Goal: Task Accomplishment & Management: Use online tool/utility

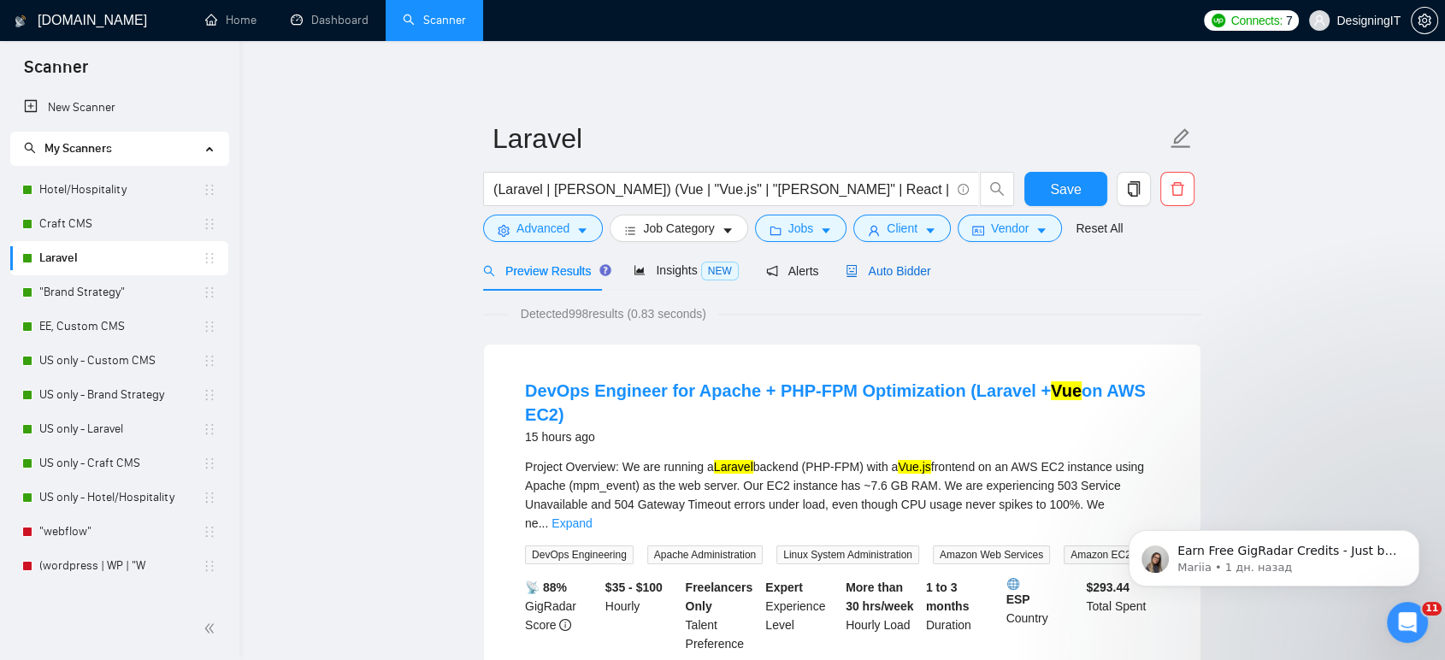
drag, startPoint x: 899, startPoint y: 275, endPoint x: 913, endPoint y: 289, distance: 20.0
click at [899, 275] on span "Auto Bidder" at bounding box center [888, 271] width 85 height 14
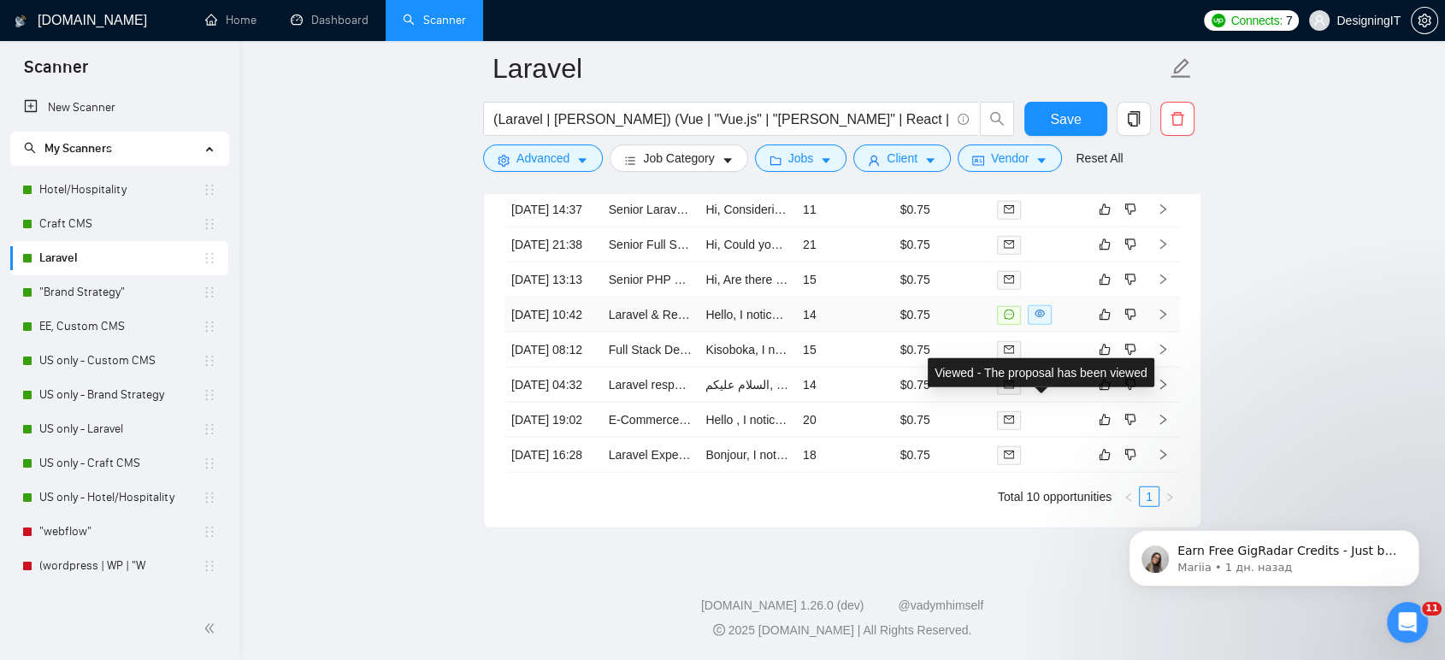
scroll to position [4548, 0]
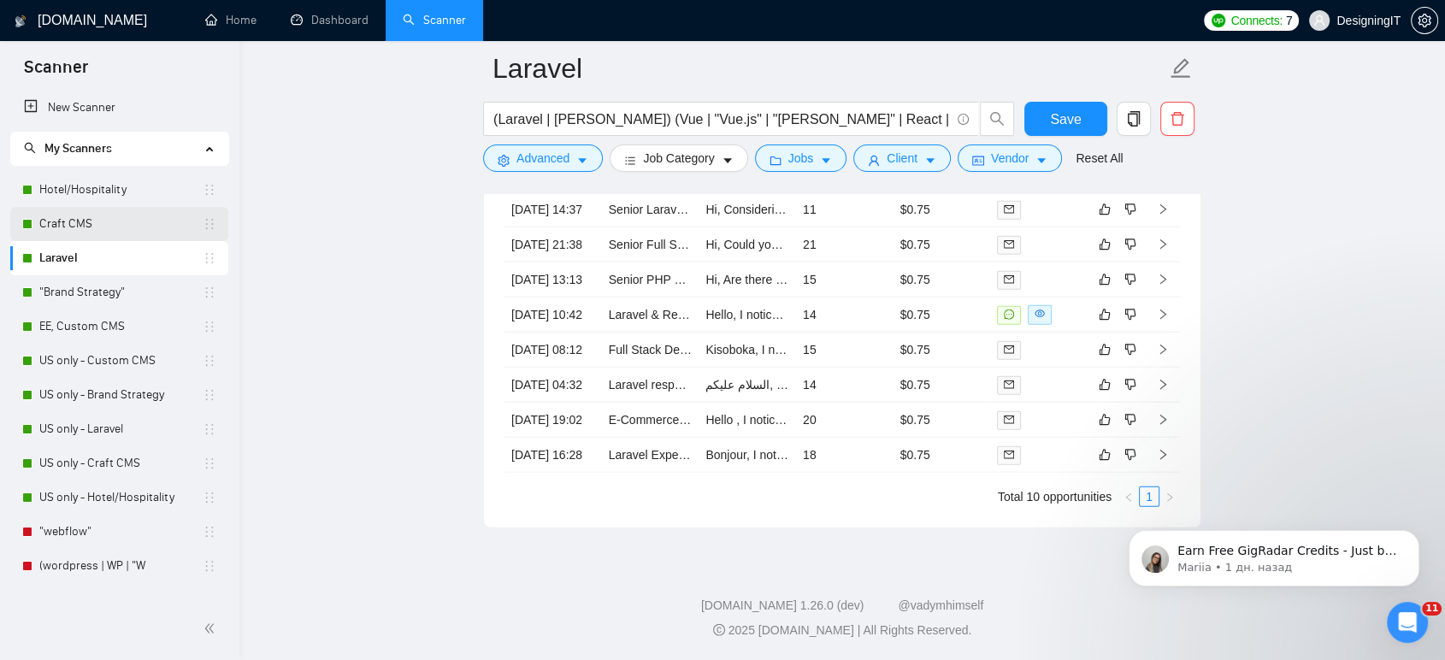
click at [109, 219] on link "Craft CMS" at bounding box center [120, 224] width 163 height 34
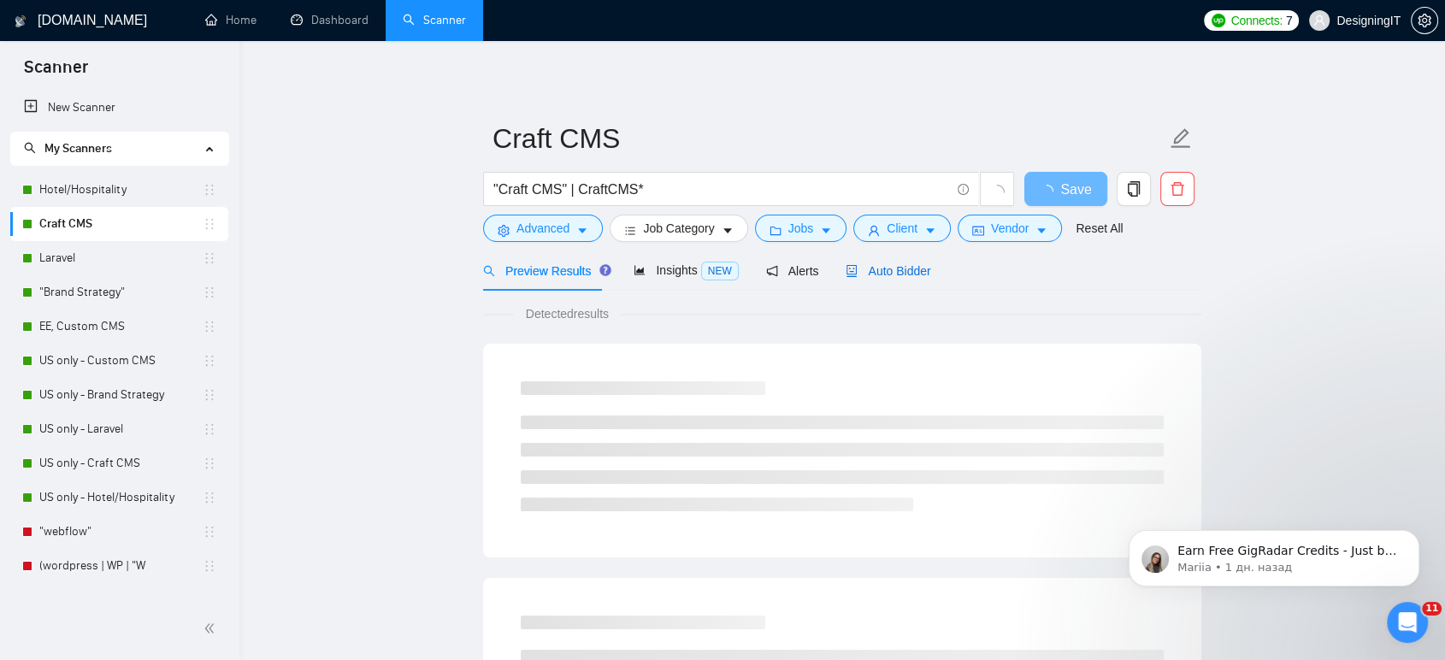
click at [896, 268] on span "Auto Bidder" at bounding box center [888, 271] width 85 height 14
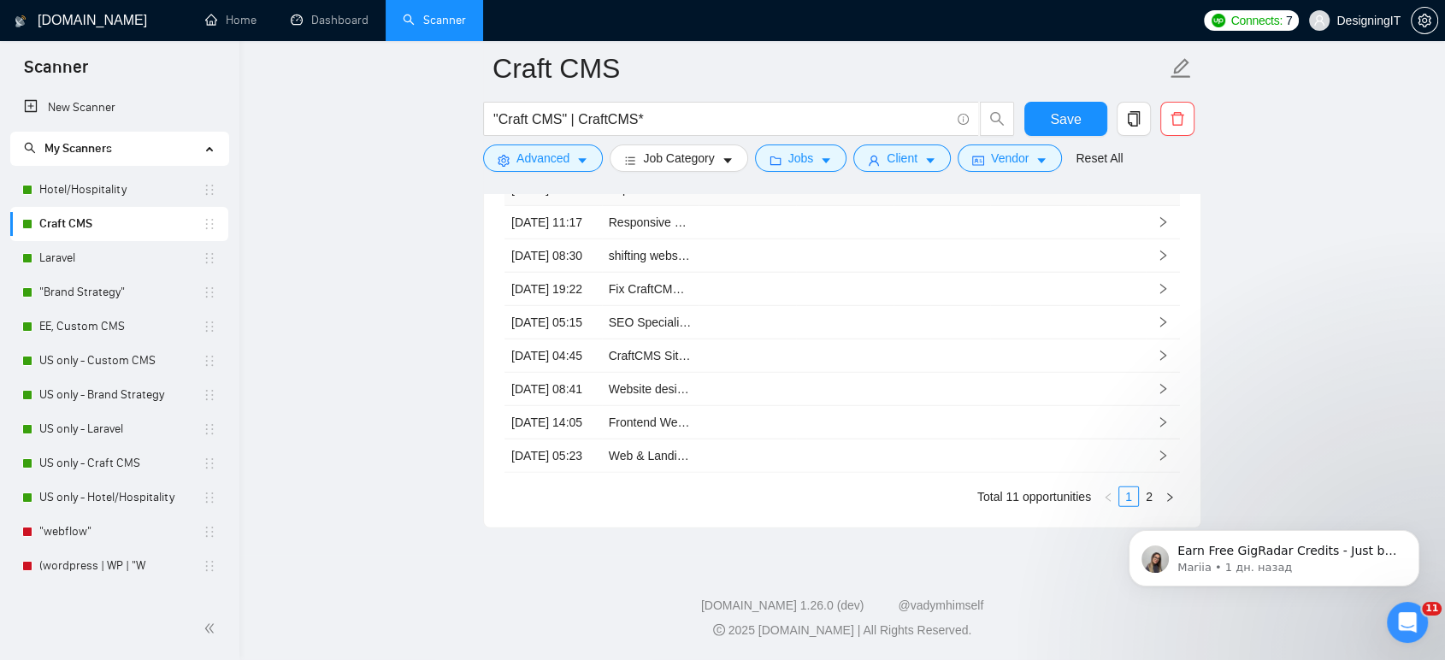
scroll to position [4493, 0]
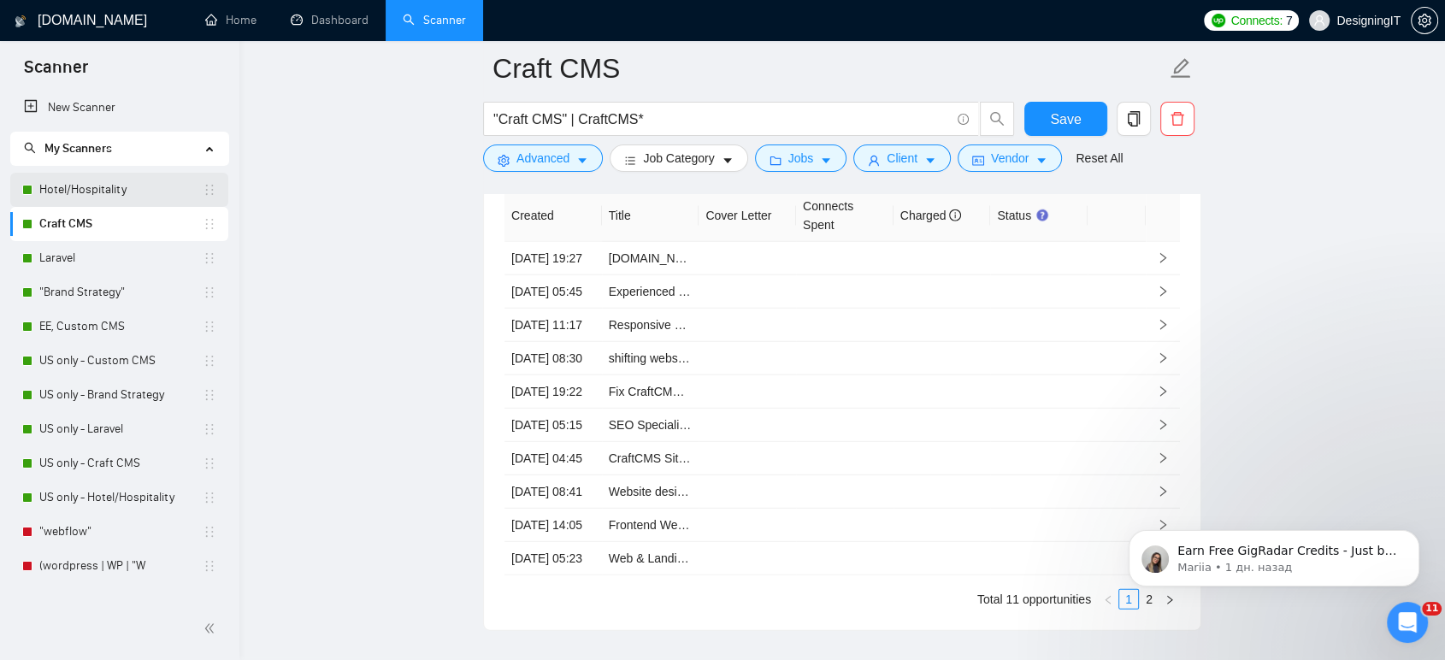
click at [86, 184] on link "Hotel/Hospitality" at bounding box center [120, 190] width 163 height 34
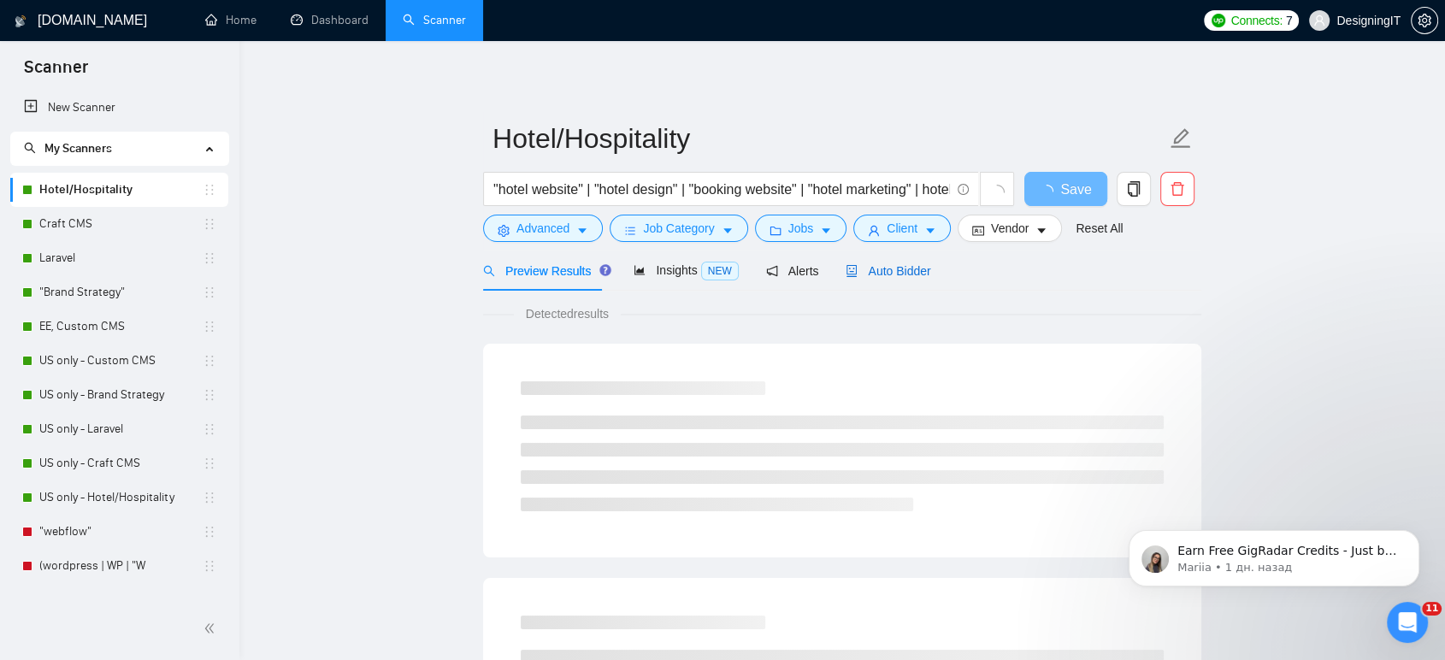
click at [883, 268] on span "Auto Bidder" at bounding box center [888, 271] width 85 height 14
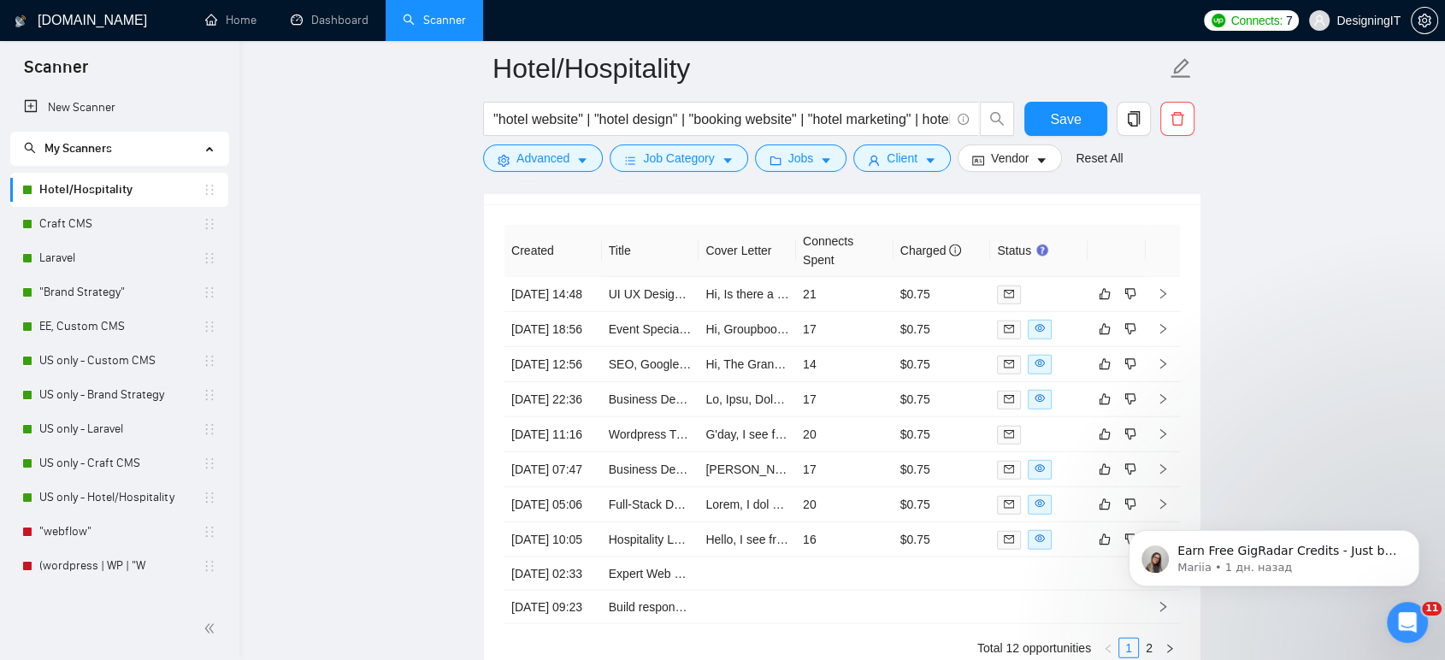
scroll to position [4275, 0]
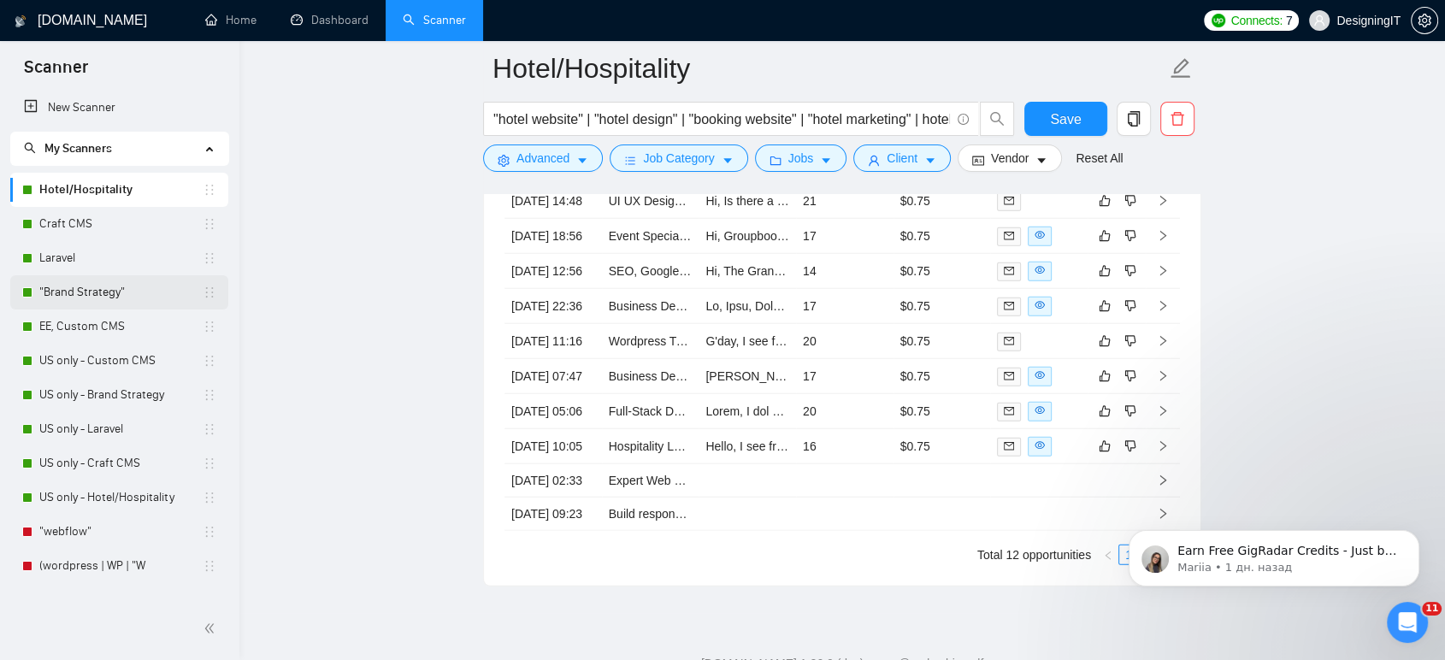
click at [109, 292] on link ""Brand Strategy"" at bounding box center [120, 292] width 163 height 34
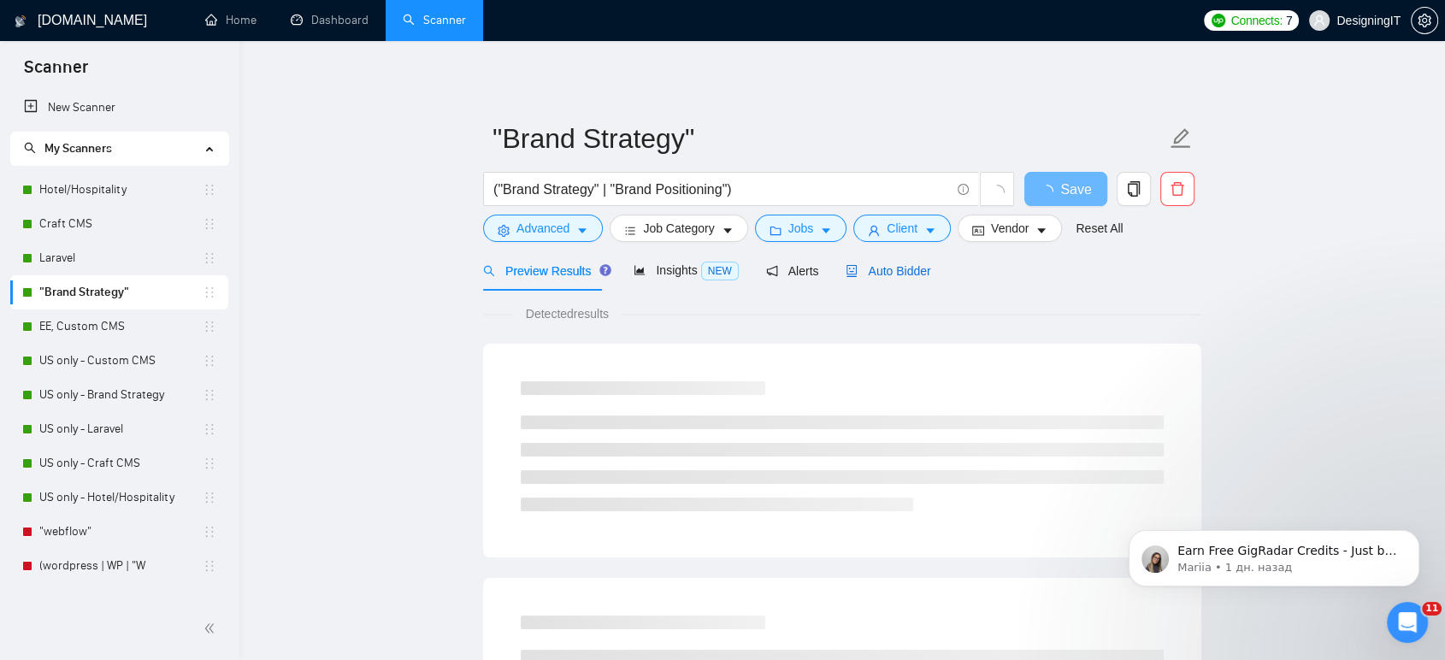
click at [898, 264] on span "Auto Bidder" at bounding box center [888, 271] width 85 height 14
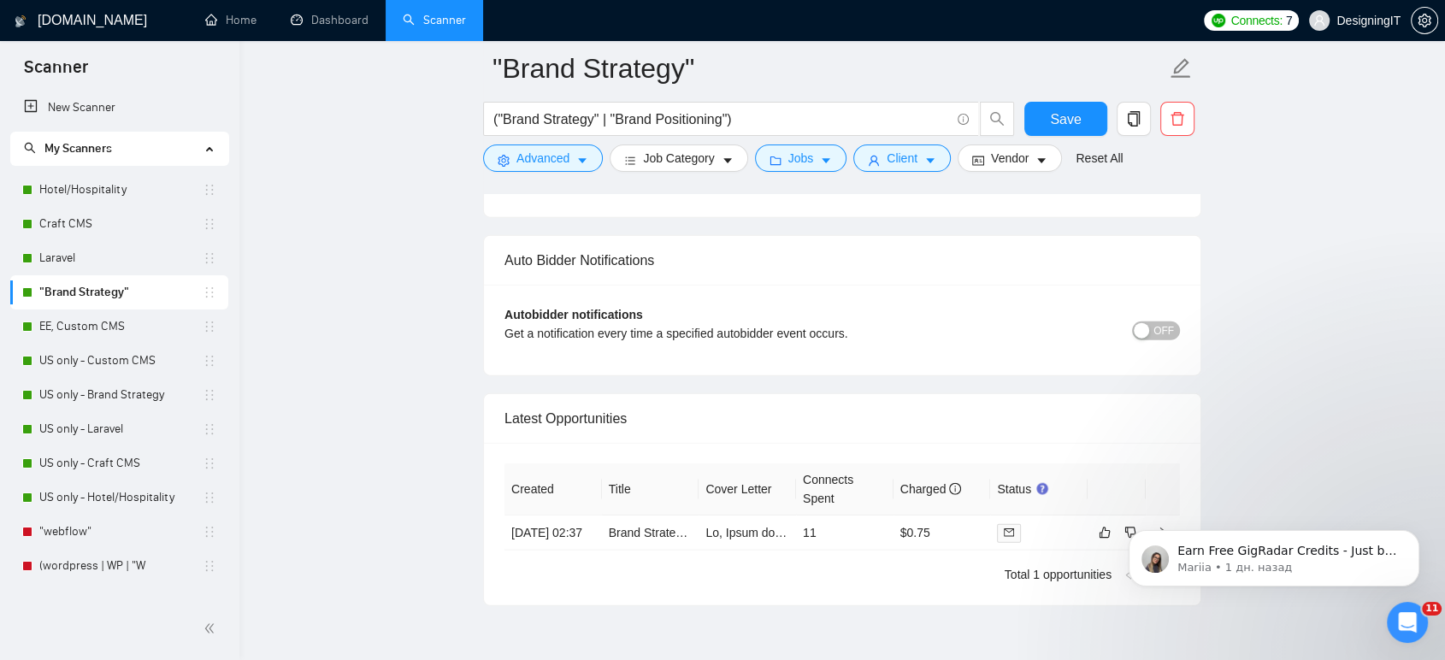
scroll to position [4079, 0]
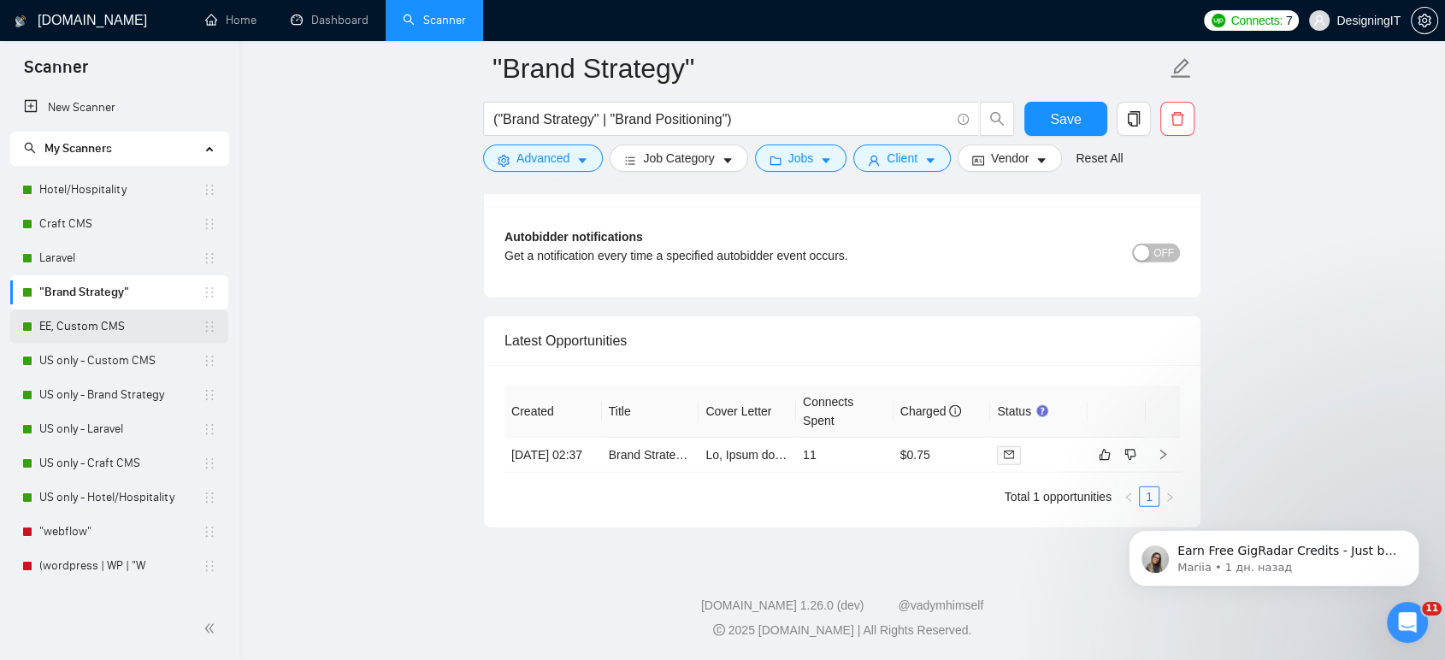
click at [102, 328] on link "EE, Custom CMS" at bounding box center [120, 327] width 163 height 34
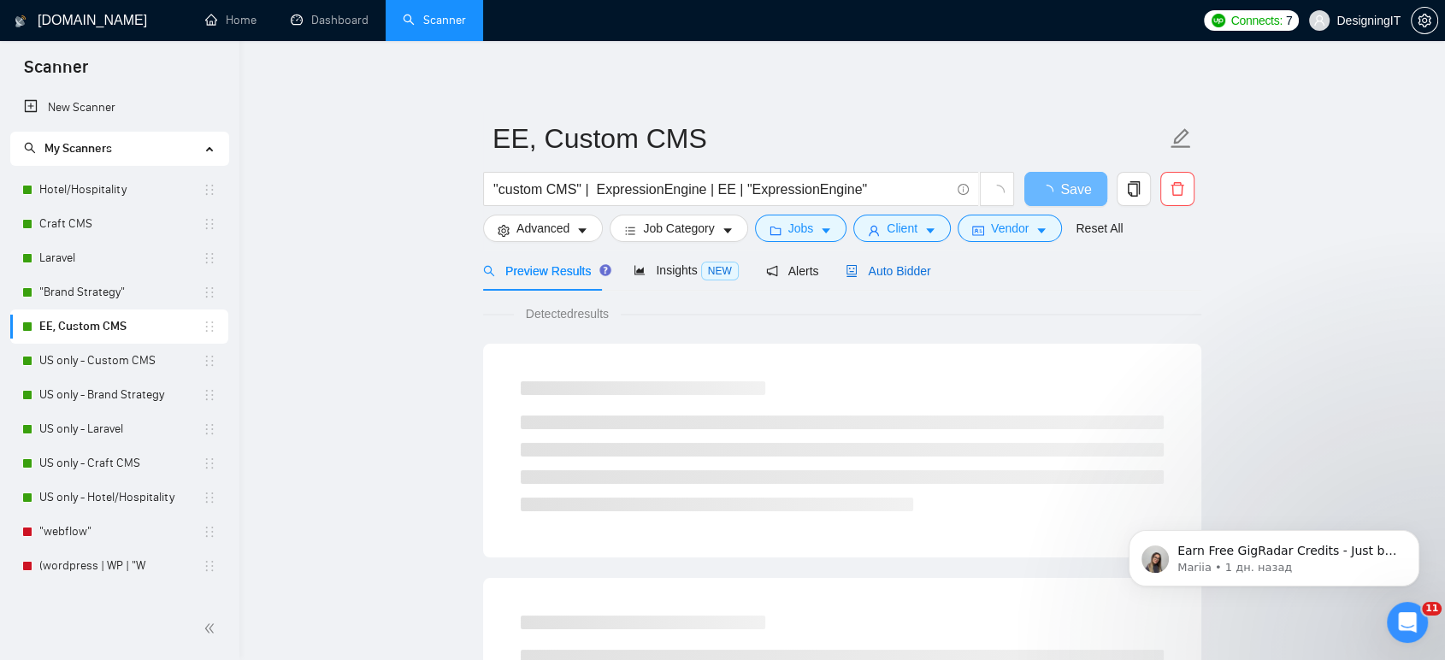
click at [881, 270] on span "Auto Bidder" at bounding box center [888, 271] width 85 height 14
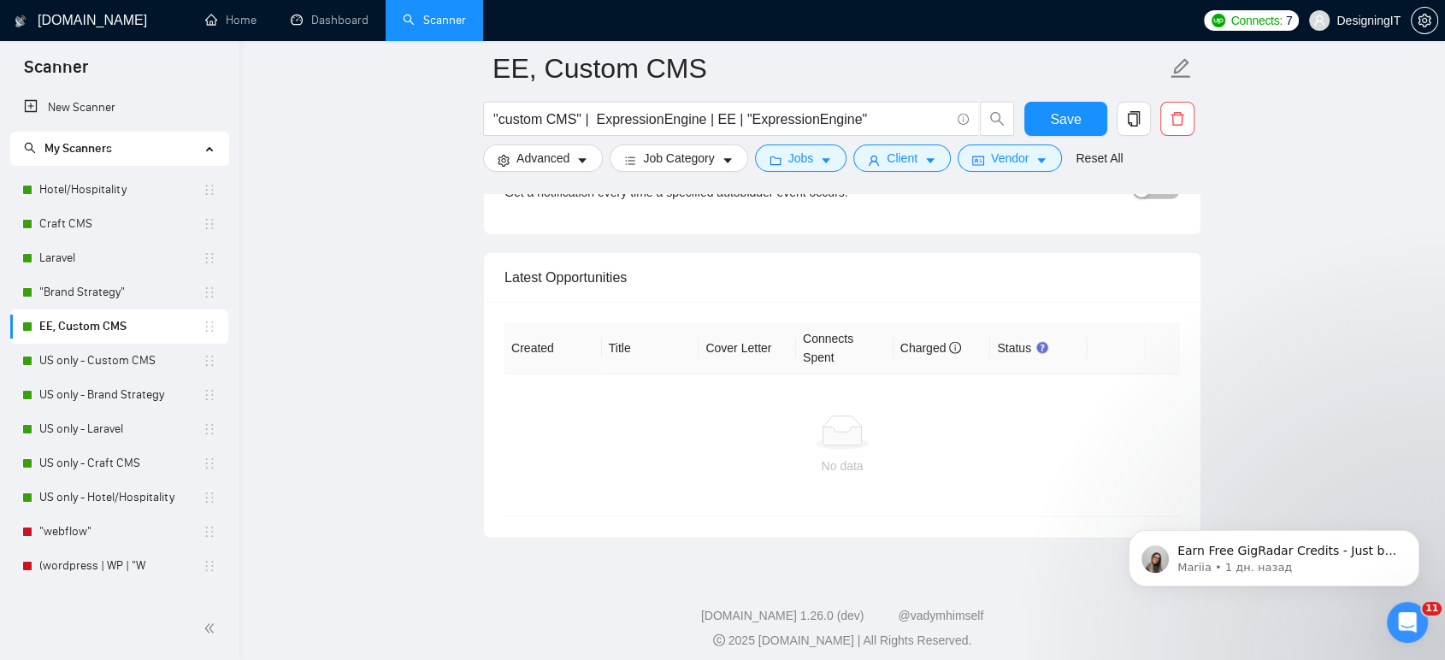
scroll to position [4090, 0]
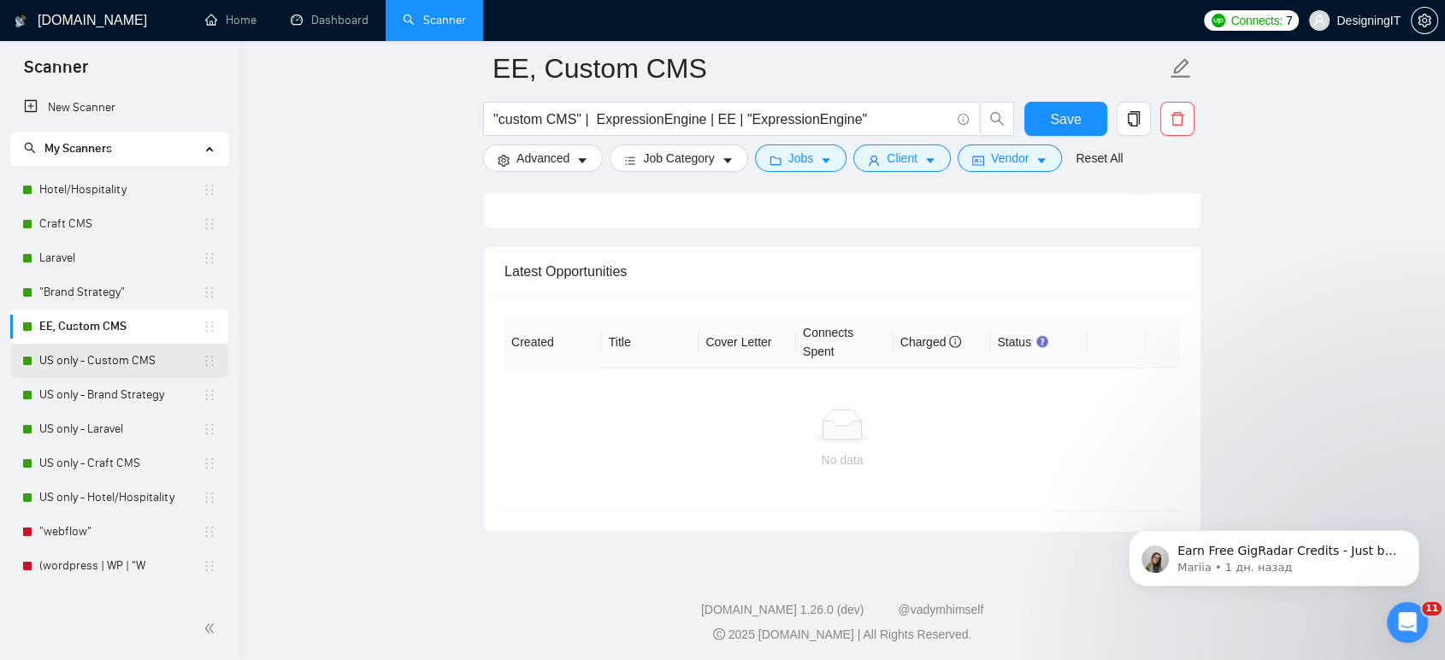
click at [121, 363] on link "US only - Custom CMS" at bounding box center [120, 361] width 163 height 34
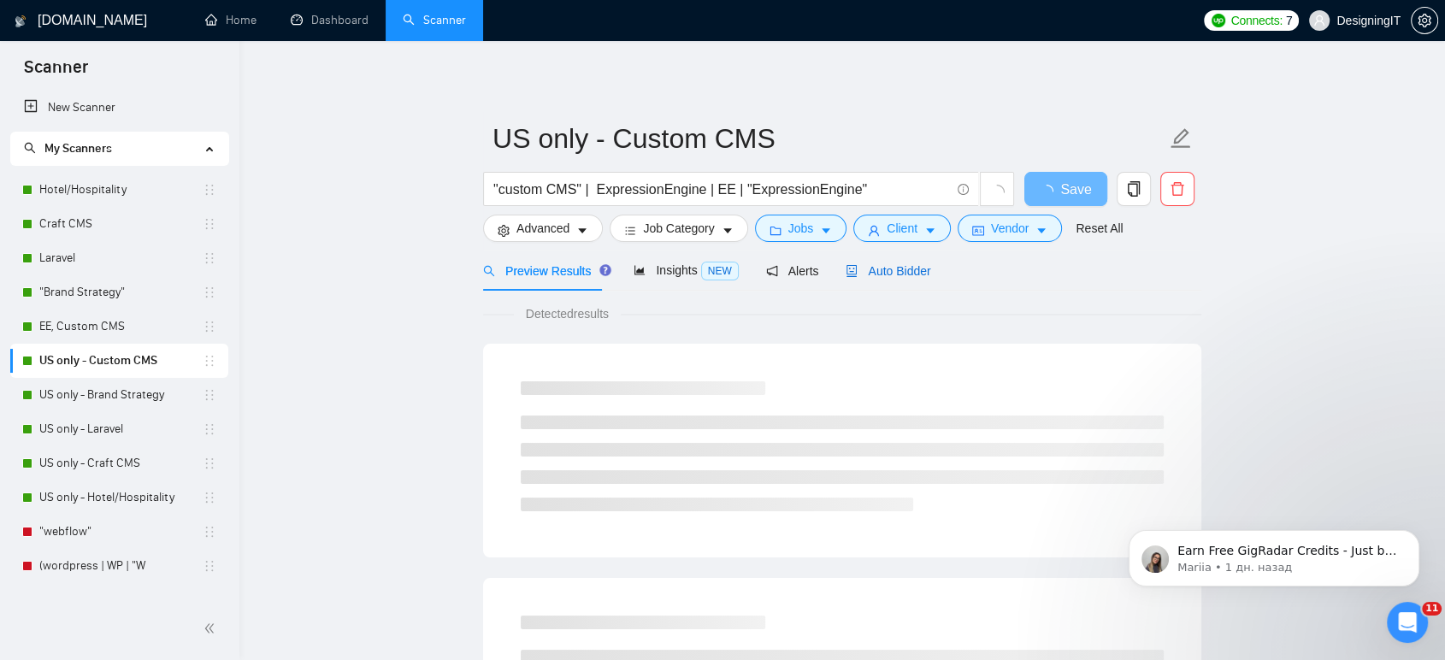
click at [892, 268] on span "Auto Bidder" at bounding box center [888, 271] width 85 height 14
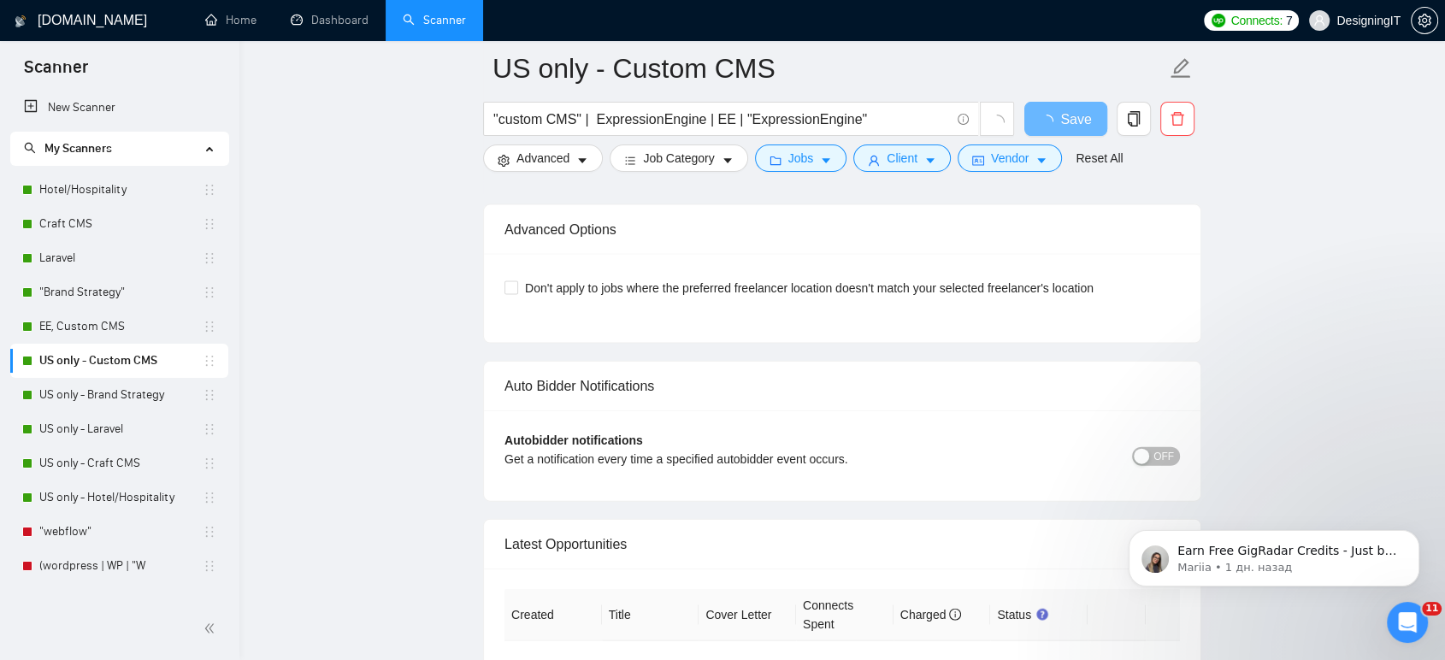
scroll to position [3977, 0]
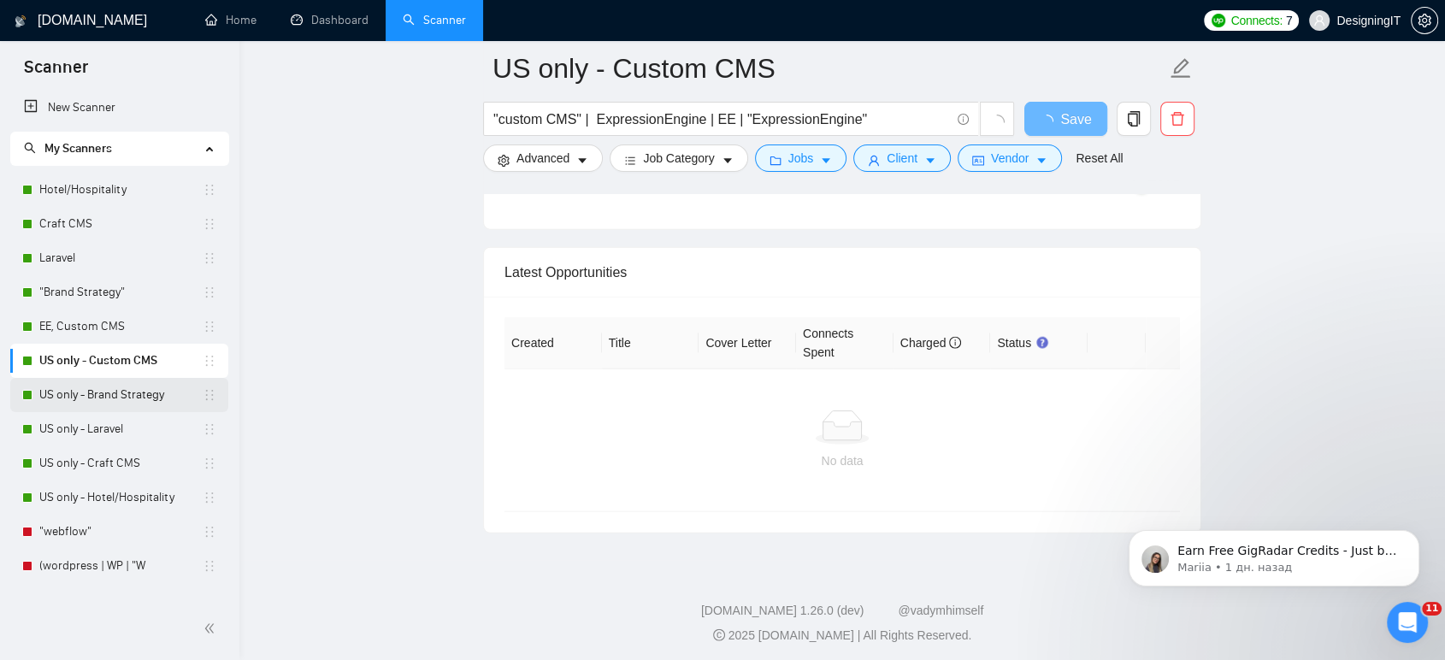
click at [106, 392] on link "US only - Brand Strategy" at bounding box center [120, 395] width 163 height 34
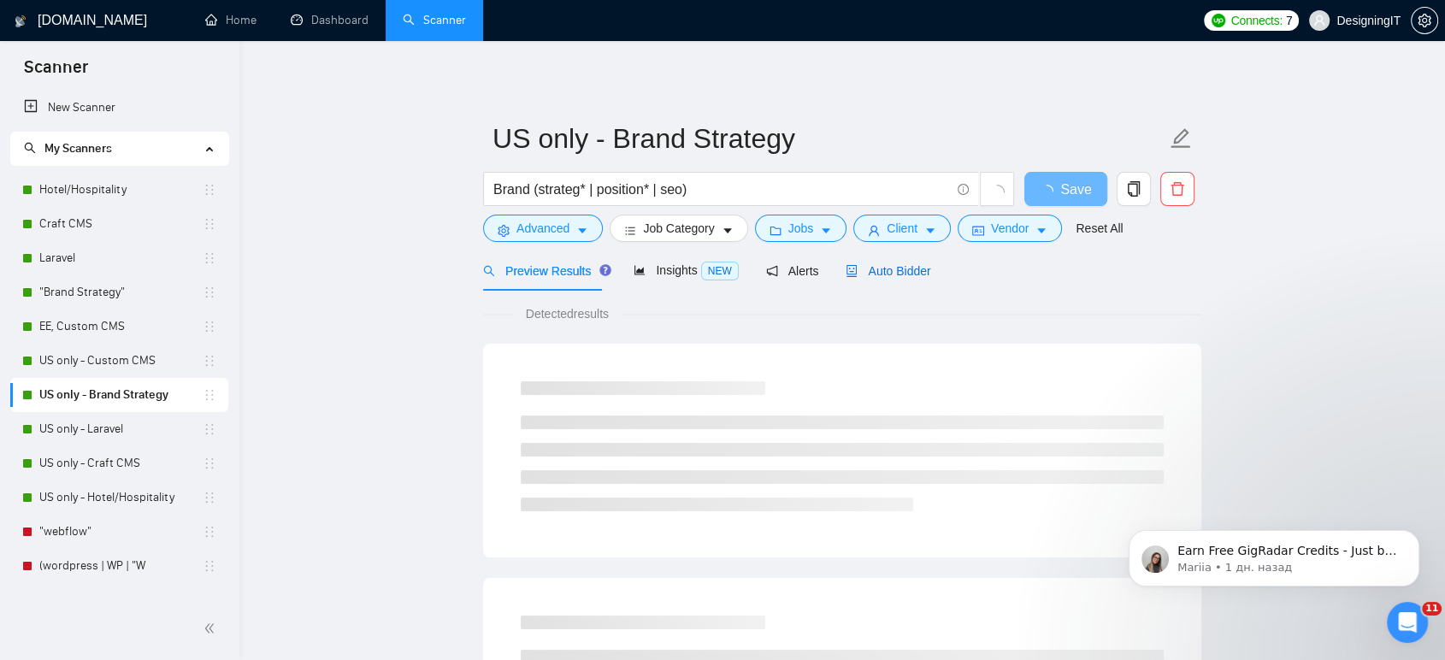
click at [905, 272] on span "Auto Bidder" at bounding box center [888, 271] width 85 height 14
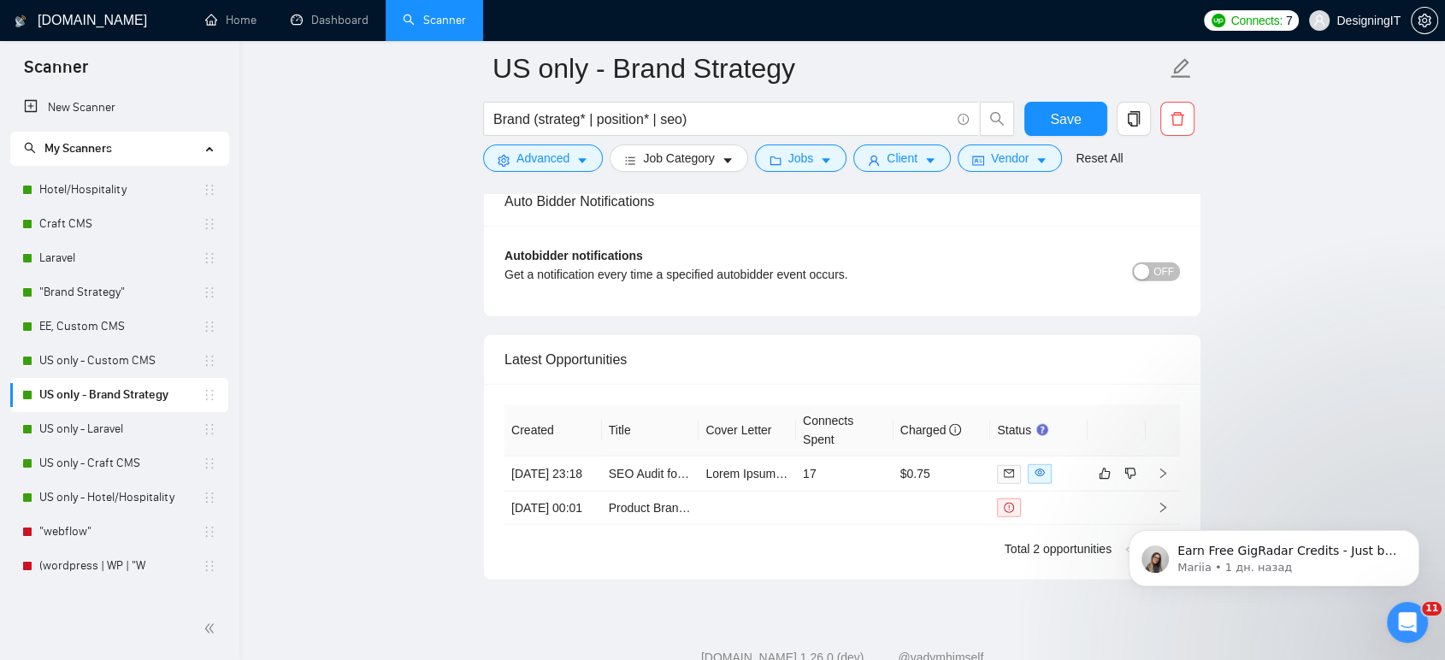
scroll to position [4085, 0]
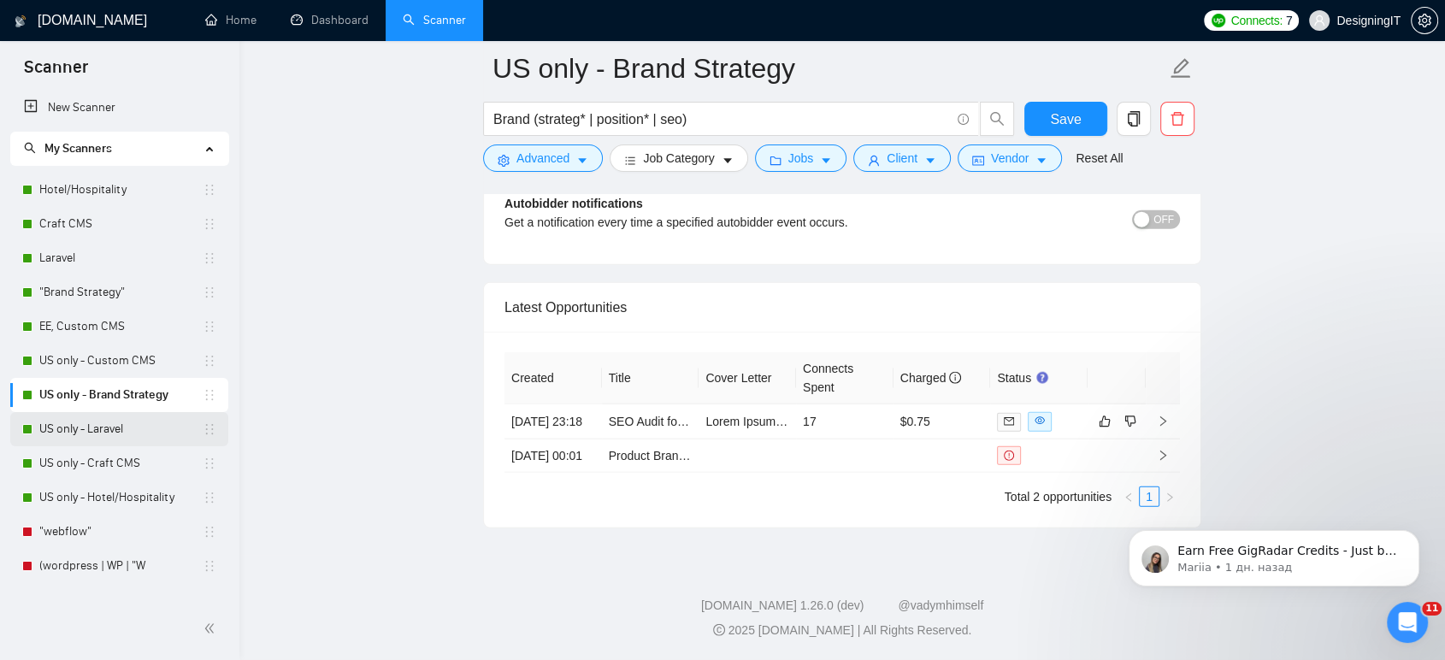
click at [96, 422] on link "US only - Laravel" at bounding box center [120, 429] width 163 height 34
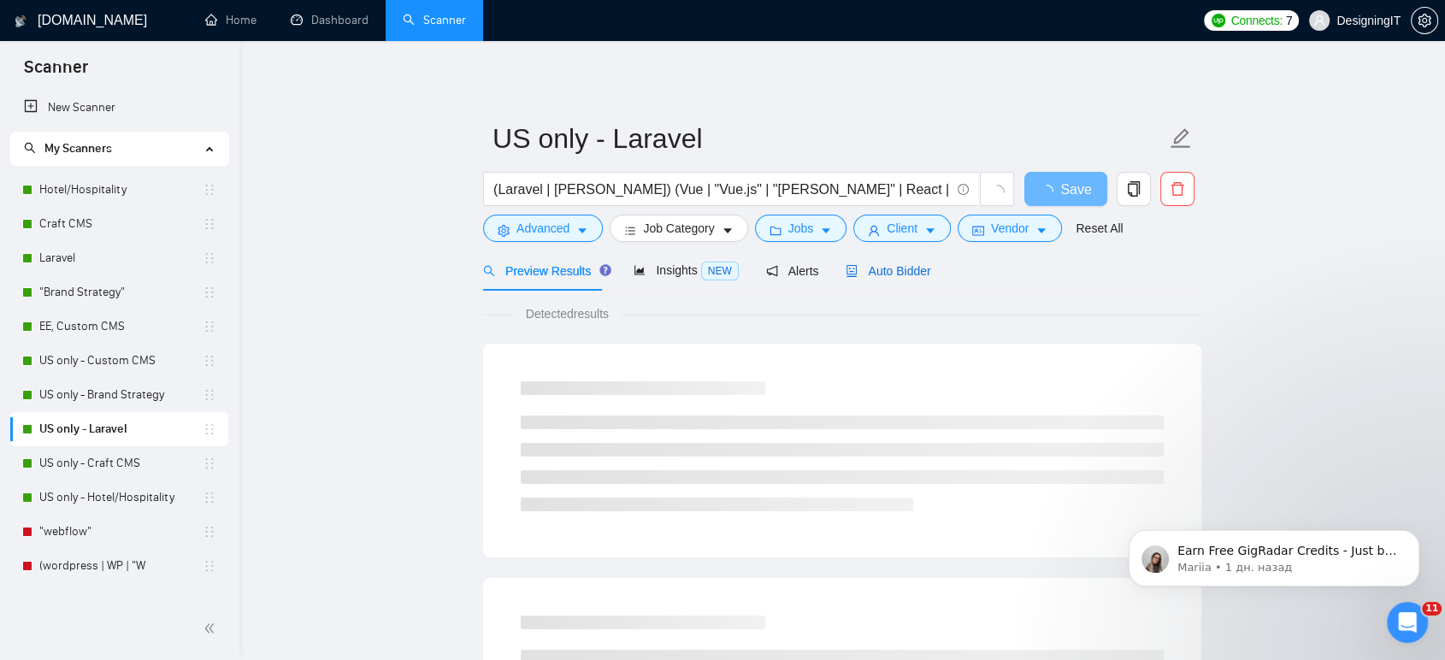
click at [893, 272] on span "Auto Bidder" at bounding box center [888, 271] width 85 height 14
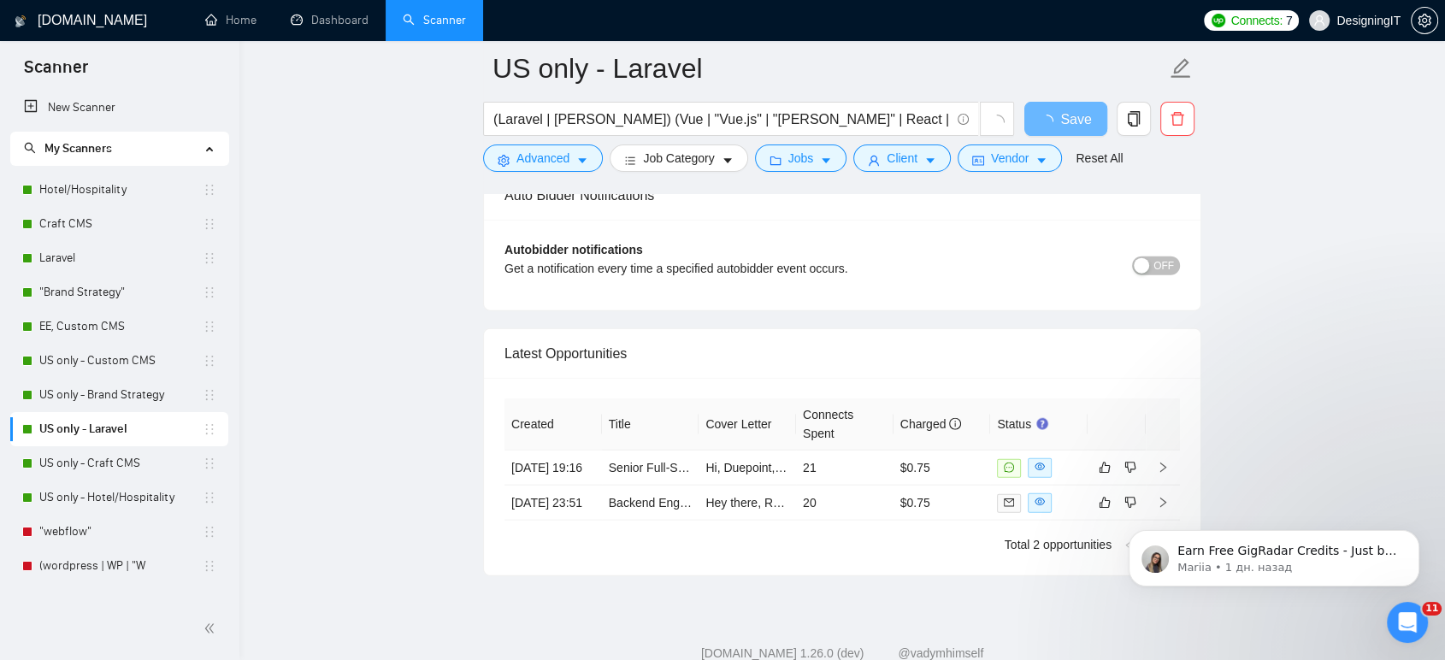
scroll to position [3972, 0]
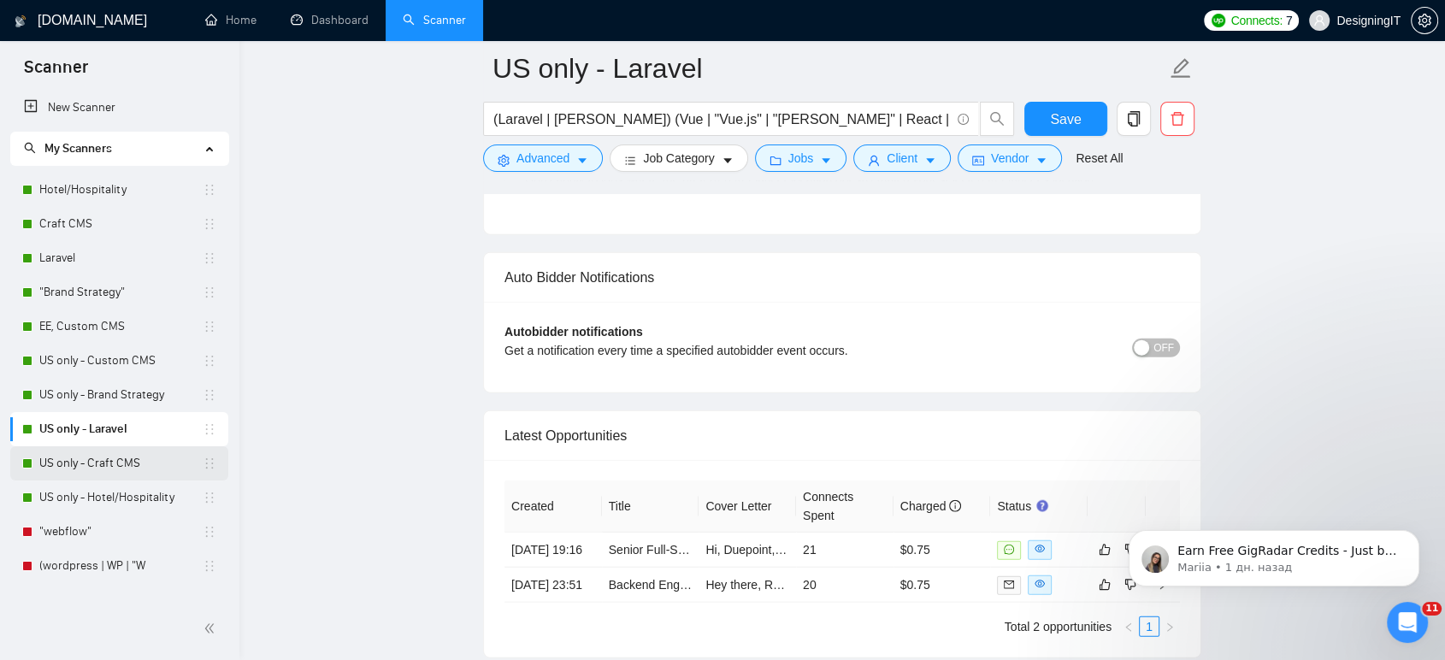
click at [131, 467] on link "US only - Craft CMS" at bounding box center [120, 463] width 163 height 34
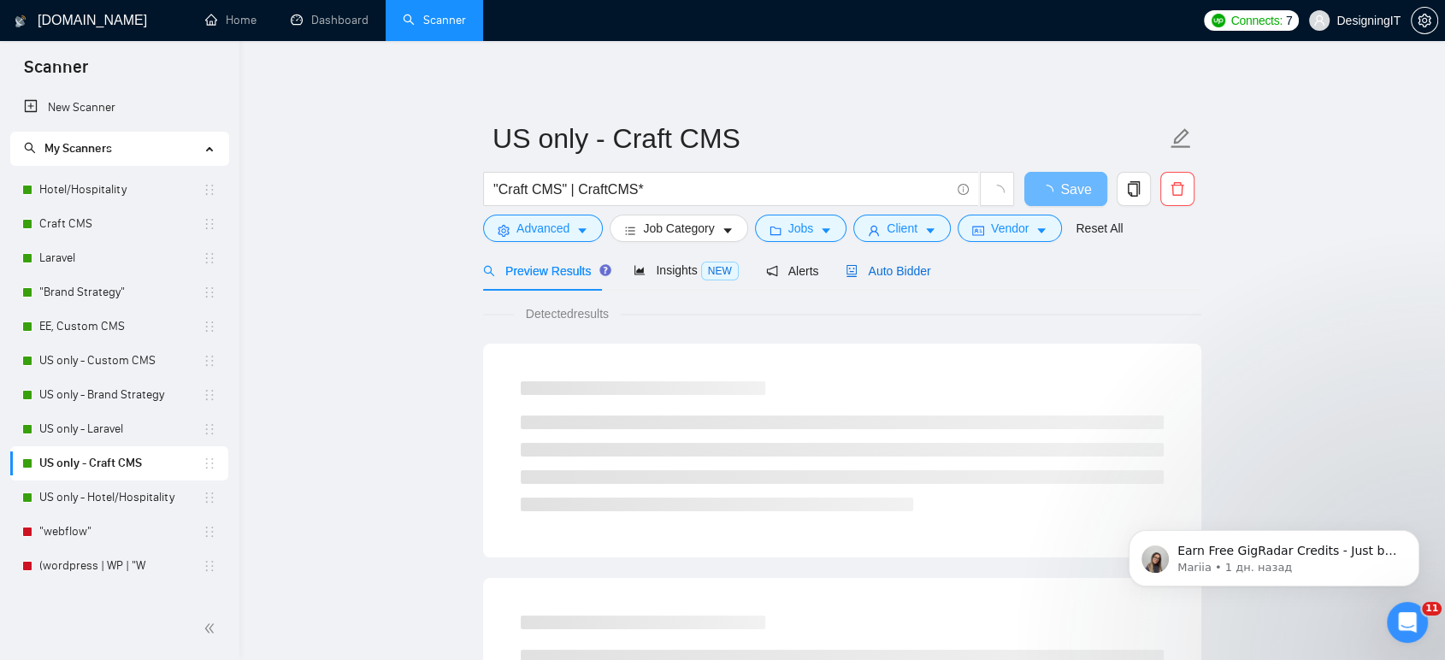
click at [892, 272] on span "Auto Bidder" at bounding box center [888, 271] width 85 height 14
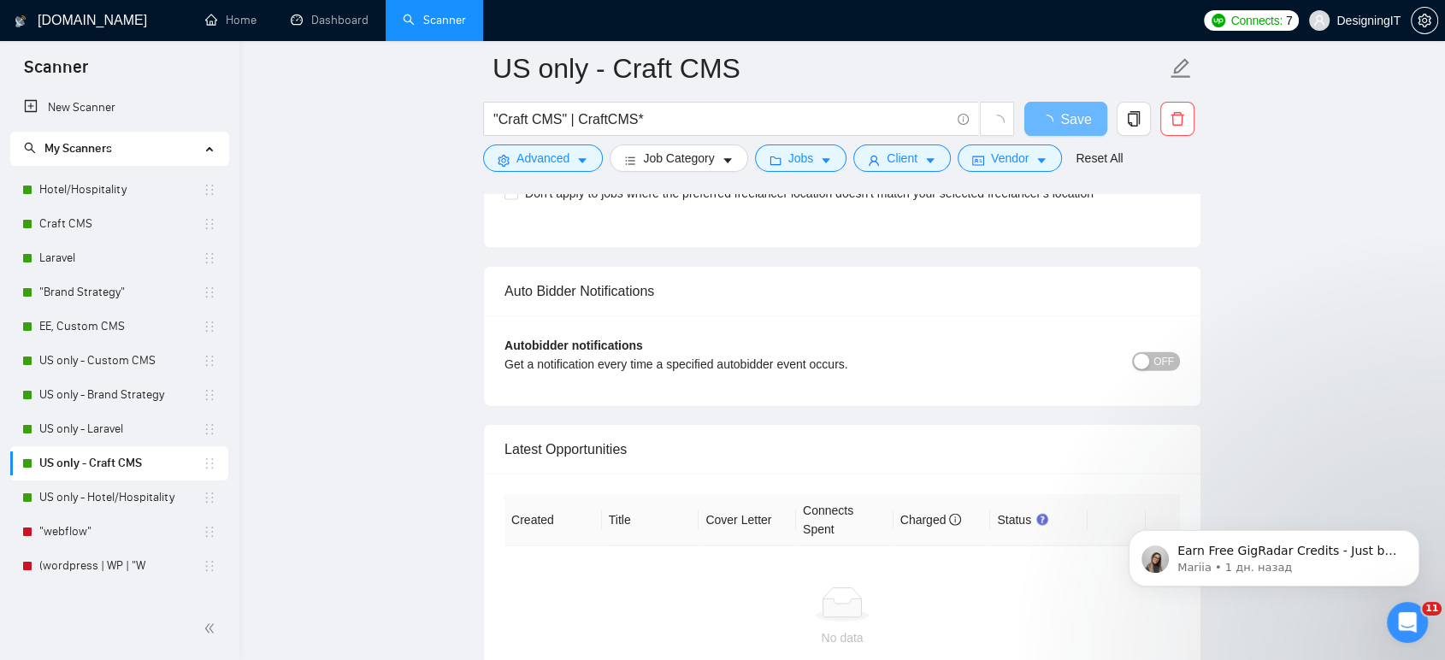
scroll to position [3977, 0]
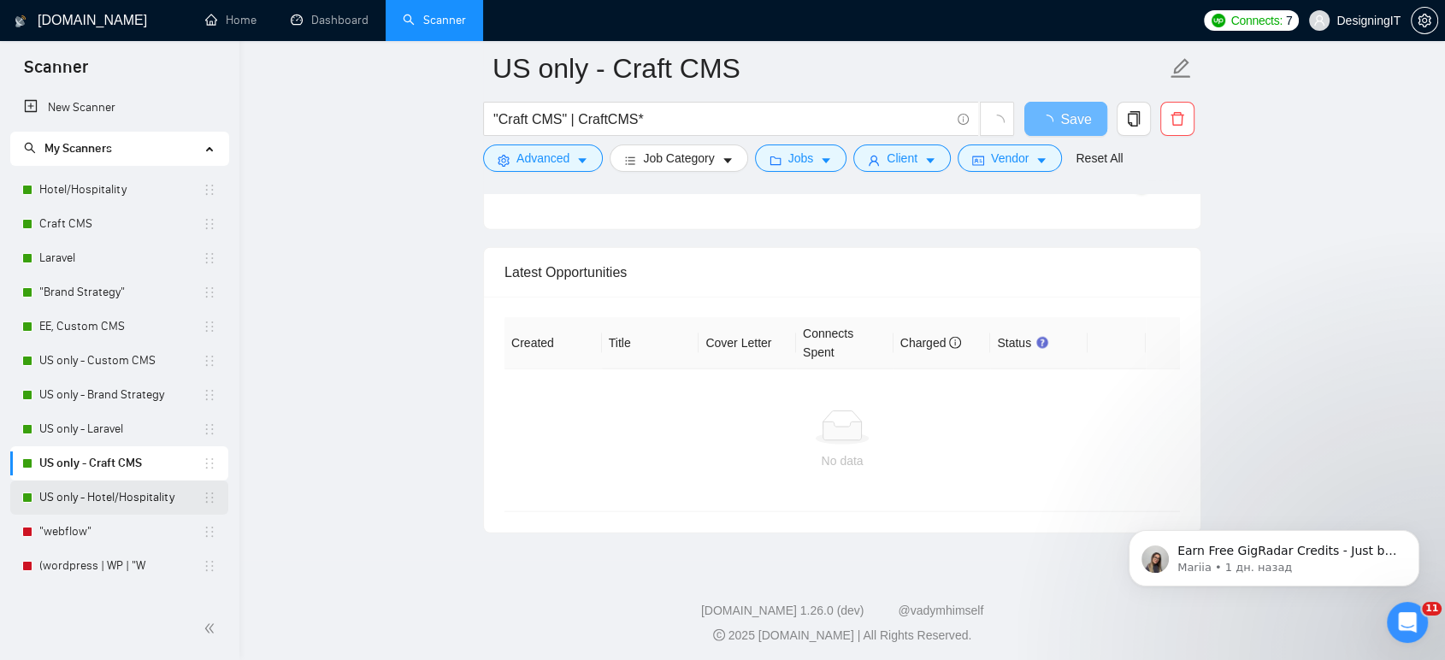
click at [143, 498] on link "US only - Hotel/Hospitality" at bounding box center [120, 498] width 163 height 34
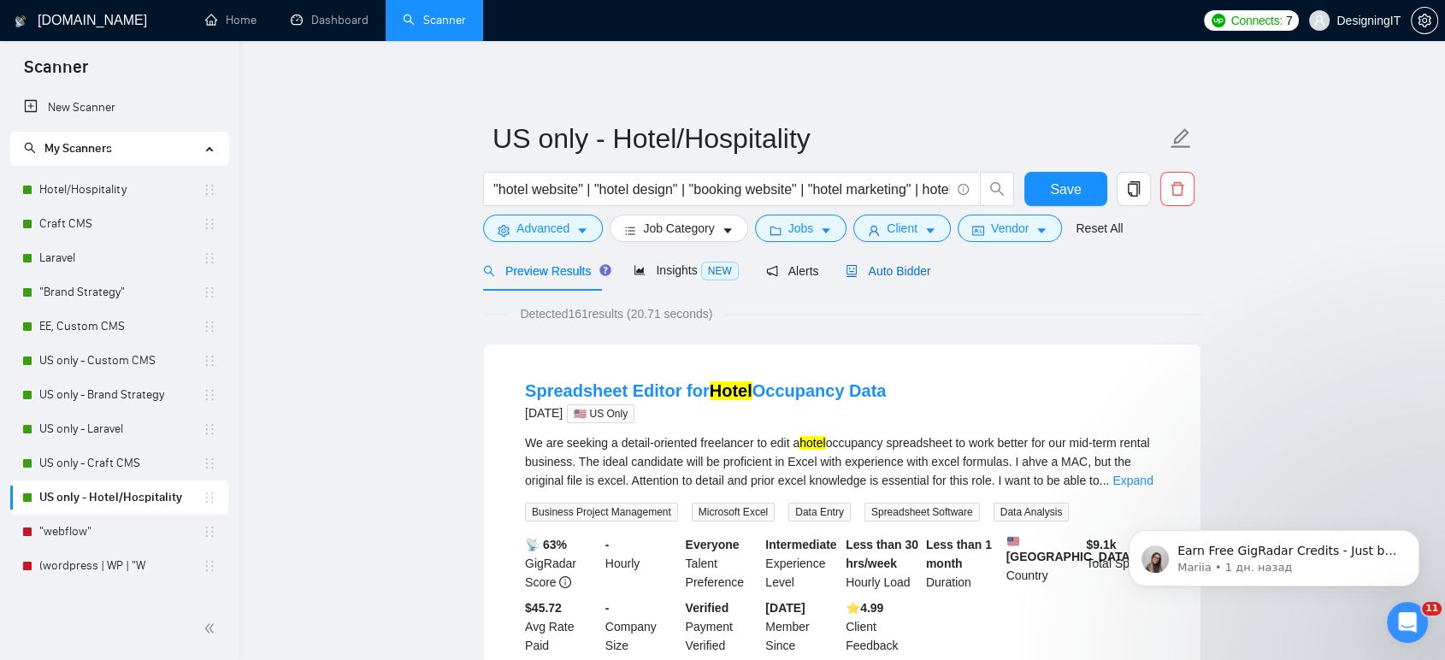
click at [896, 265] on span "Auto Bidder" at bounding box center [888, 271] width 85 height 14
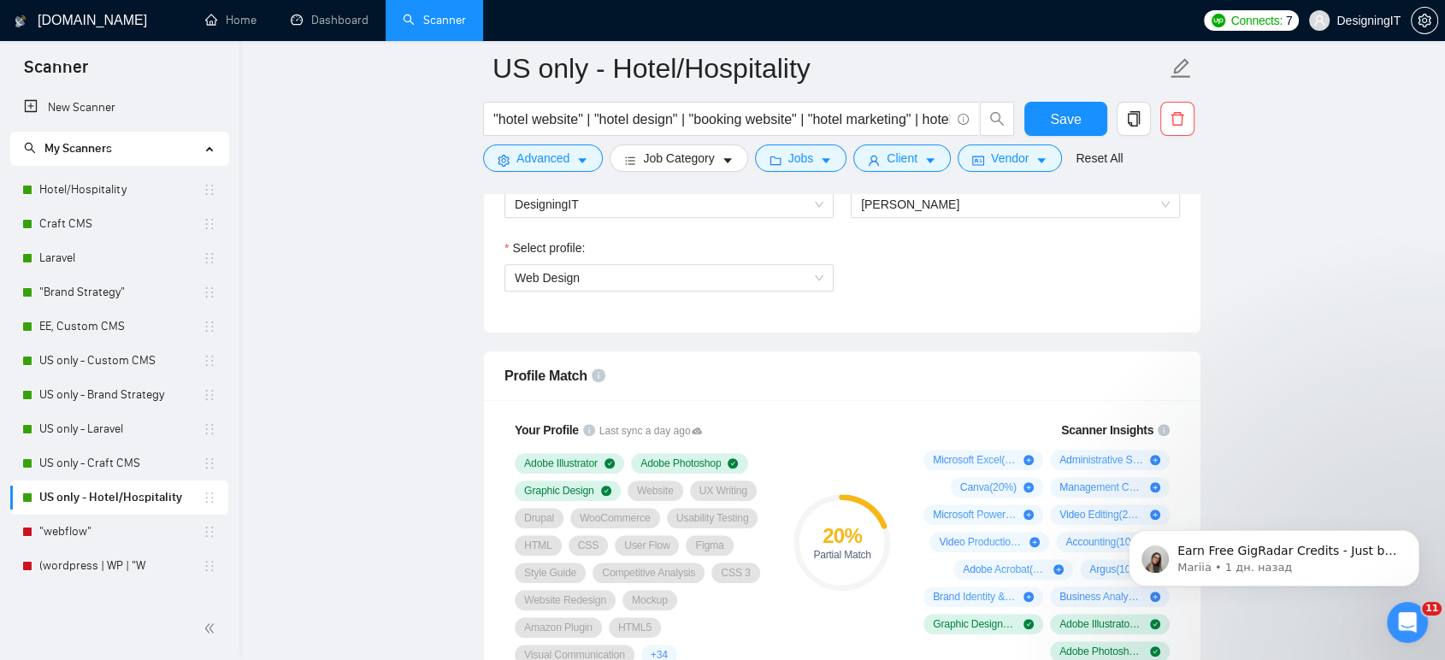
scroll to position [989, 0]
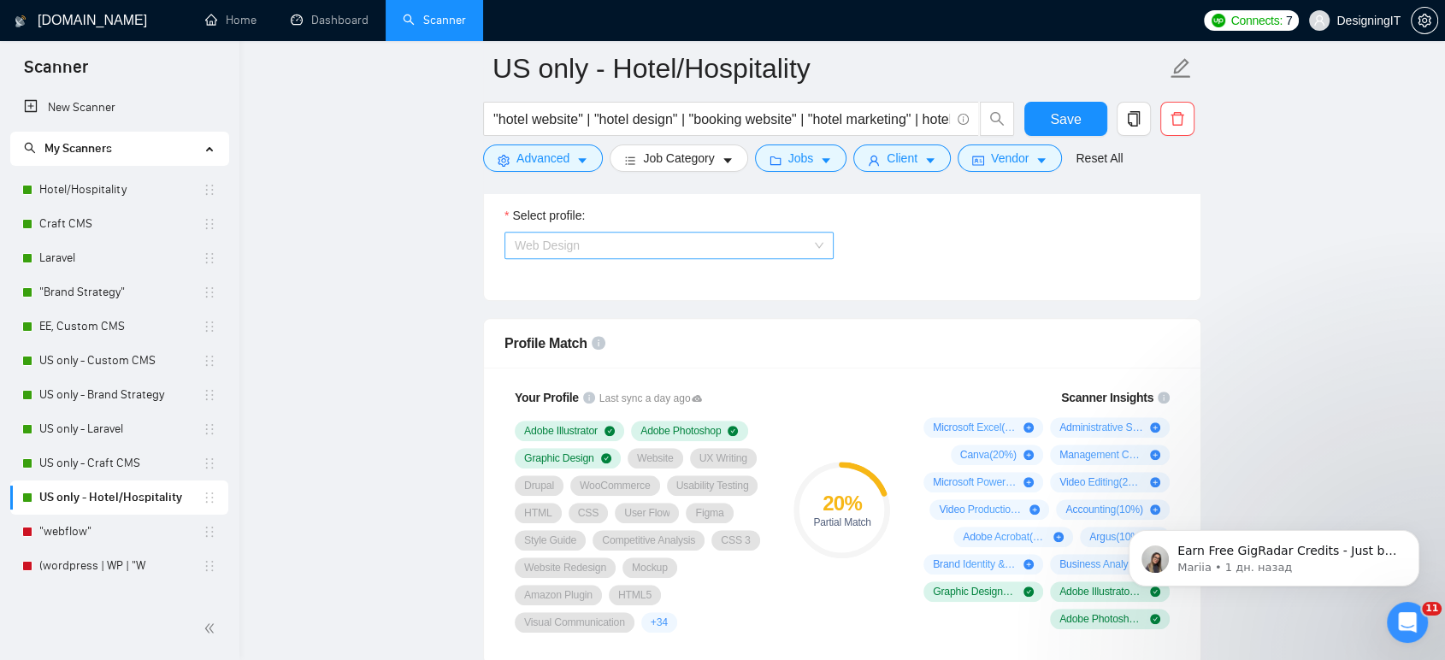
click at [683, 242] on span "Web Design" at bounding box center [669, 246] width 309 height 26
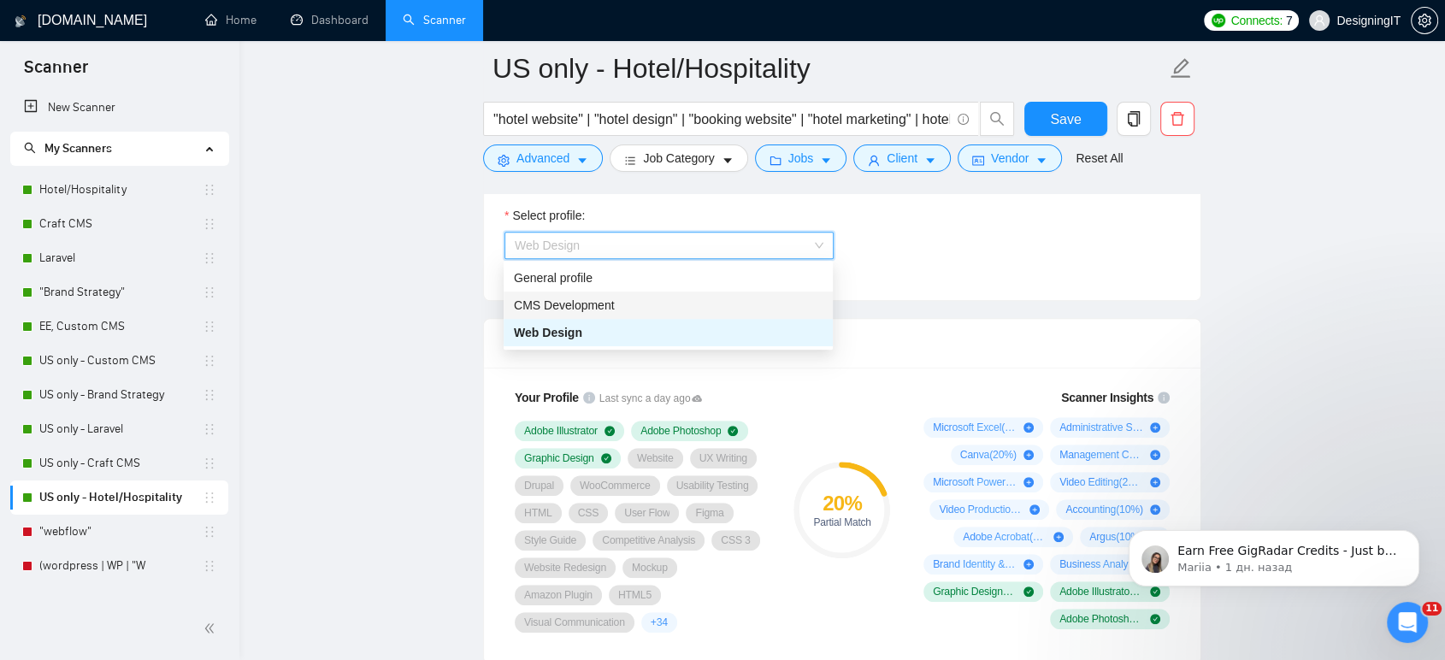
click at [665, 307] on div "CMS Development" at bounding box center [668, 305] width 309 height 19
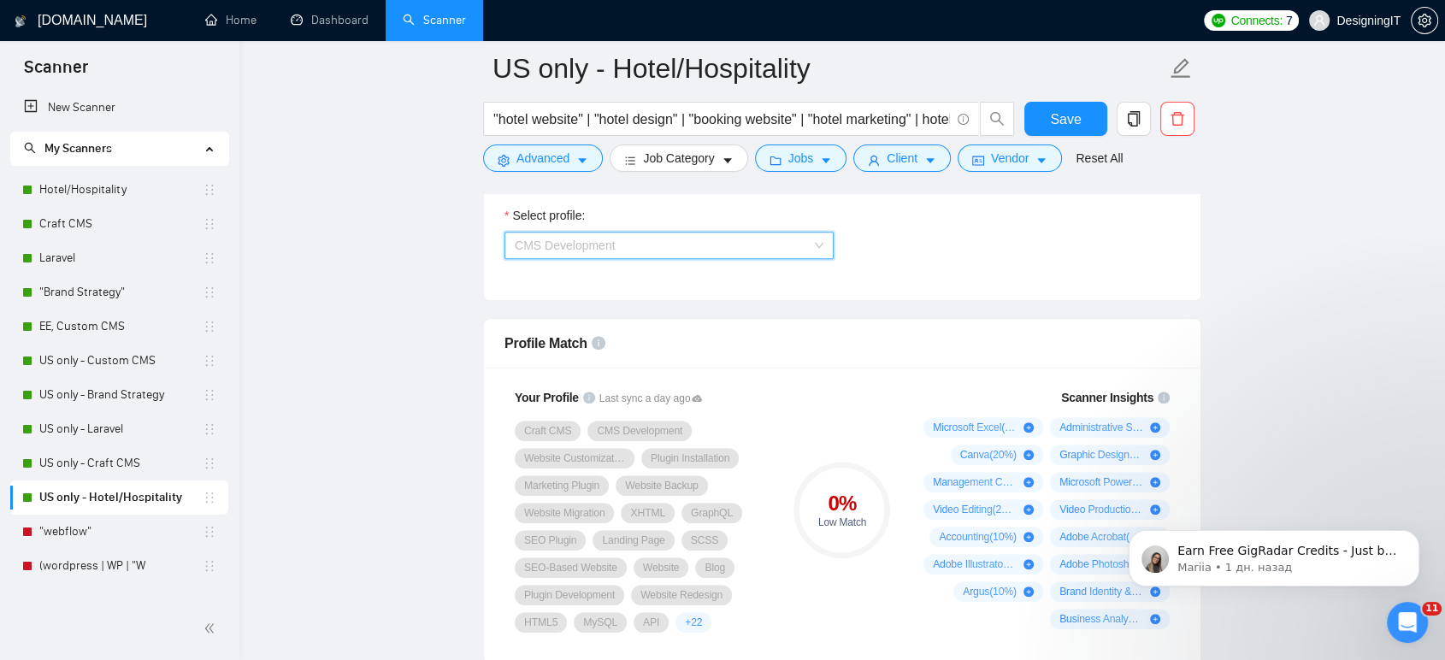
click at [696, 244] on span "CMS Development" at bounding box center [669, 246] width 309 height 26
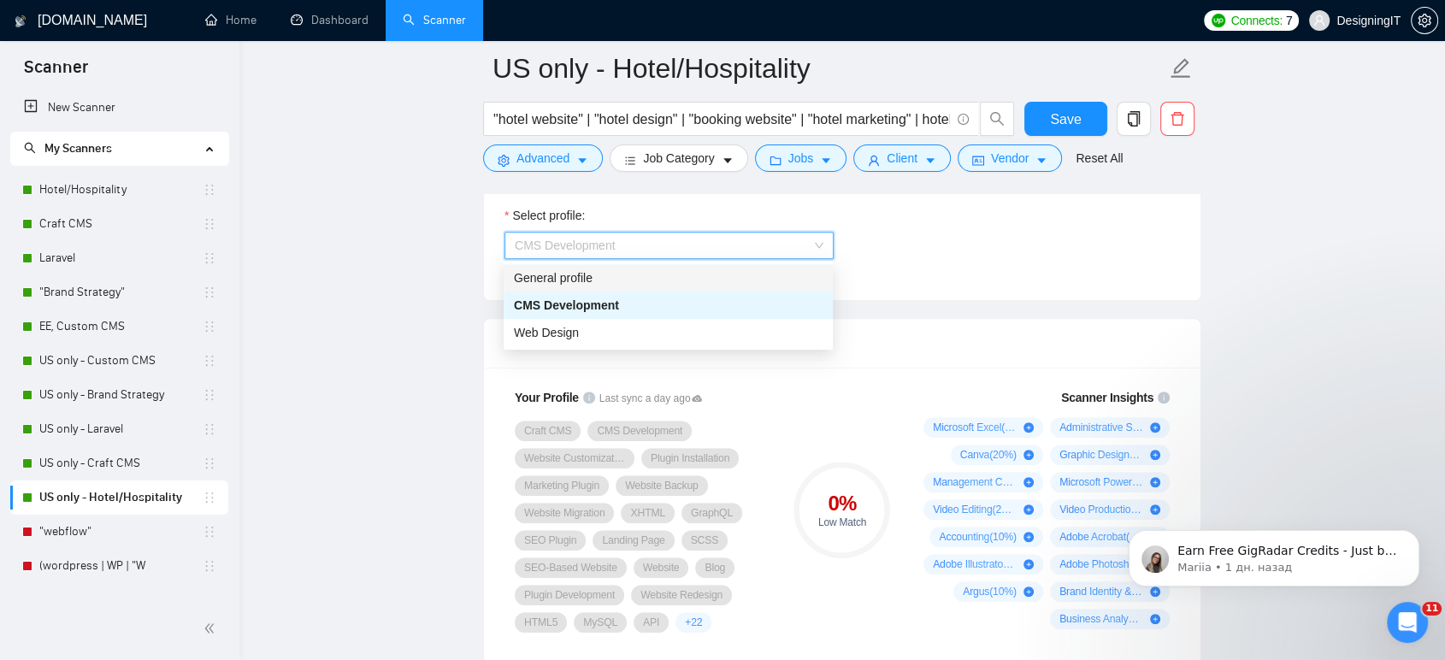
click at [677, 280] on div "General profile" at bounding box center [668, 277] width 309 height 19
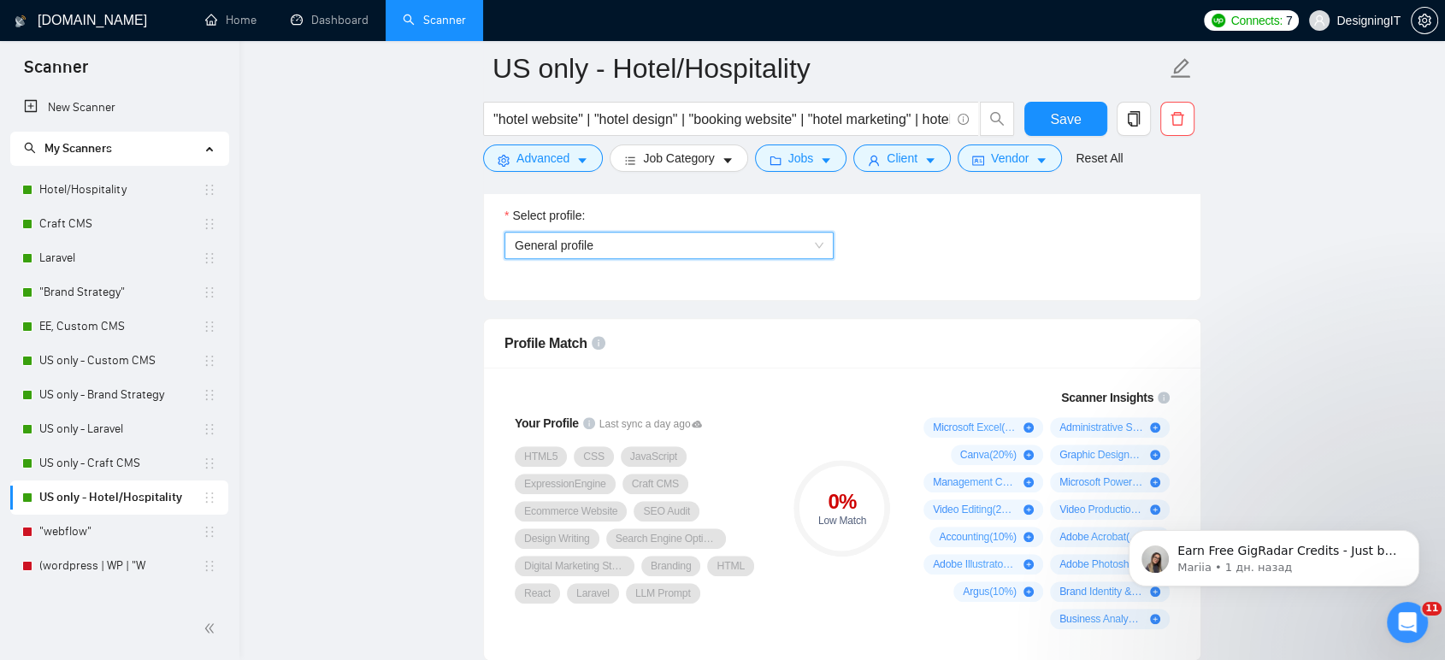
click at [694, 237] on span "General profile" at bounding box center [669, 246] width 309 height 26
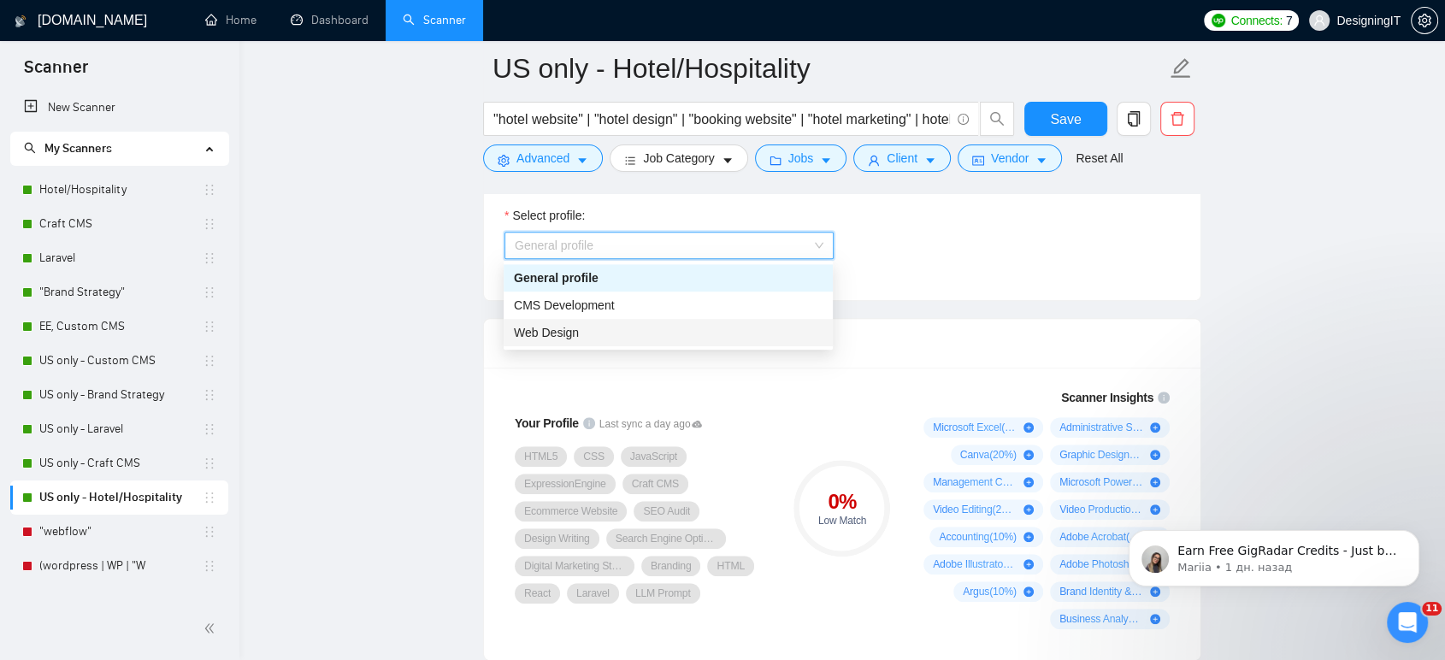
click at [629, 339] on div "Web Design" at bounding box center [668, 332] width 309 height 19
